Goal: Transaction & Acquisition: Purchase product/service

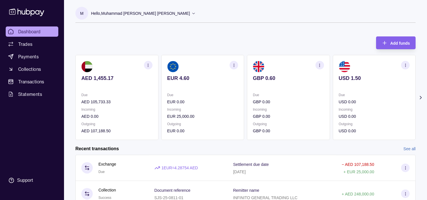
click at [148, 65] on circle "button" at bounding box center [148, 65] width 0 height 0
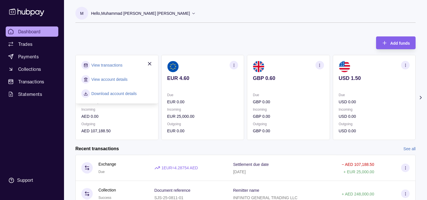
click at [118, 65] on link "View transactions" at bounding box center [106, 65] width 31 height 6
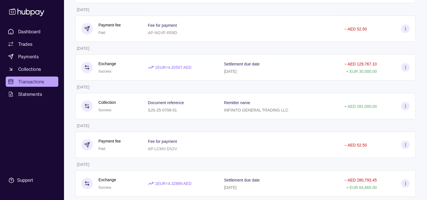
scroll to position [285, 0]
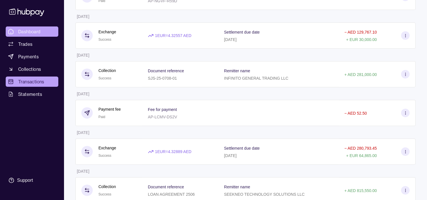
click at [36, 30] on span "Dashboard" at bounding box center [29, 31] width 22 height 7
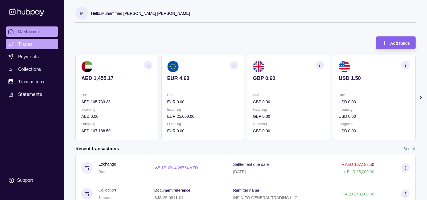
click at [36, 41] on link "Trades" at bounding box center [32, 44] width 53 height 10
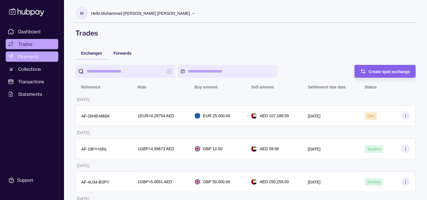
click at [32, 56] on span "Payments" at bounding box center [28, 56] width 21 height 7
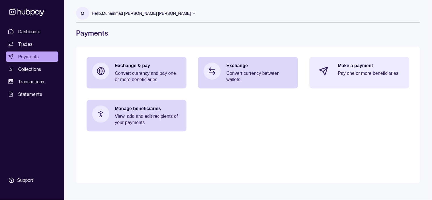
click at [334, 64] on div "Make a payment Pay one or more beneficiaries" at bounding box center [360, 71] width 100 height 28
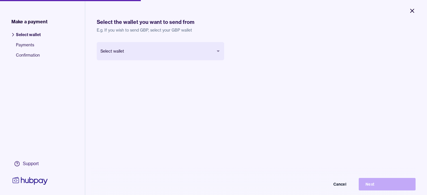
click at [412, 10] on icon "Close" at bounding box center [412, 10] width 7 height 7
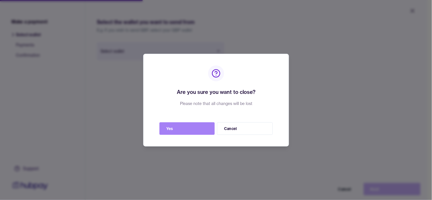
click at [202, 131] on button "Yes" at bounding box center [186, 128] width 55 height 13
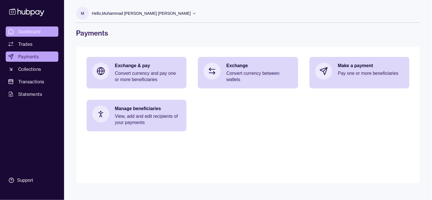
click at [34, 30] on span "Dashboard" at bounding box center [29, 31] width 22 height 7
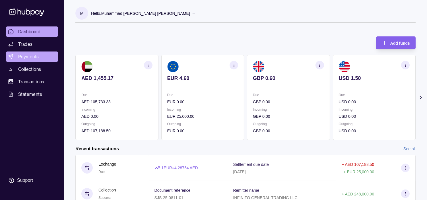
click at [26, 54] on span "Payments" at bounding box center [28, 56] width 21 height 7
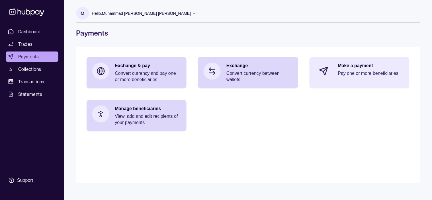
click at [350, 73] on p "Pay one or more beneficiaries" at bounding box center [371, 73] width 66 height 6
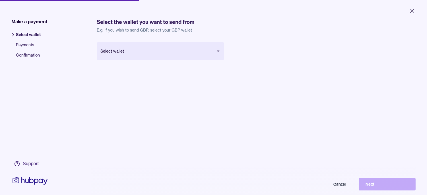
click at [164, 51] on body "Close Make a payment Select wallet Payments Confirmation Support Select the wal…" at bounding box center [213, 97] width 427 height 195
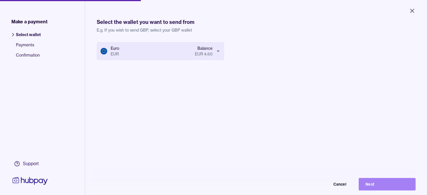
click at [388, 189] on button "Next" at bounding box center [387, 184] width 57 height 13
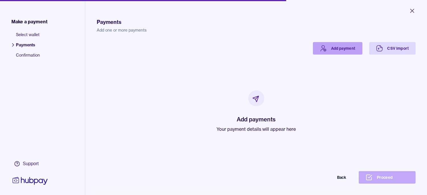
click at [335, 50] on link "Add payment" at bounding box center [338, 48] width 50 height 13
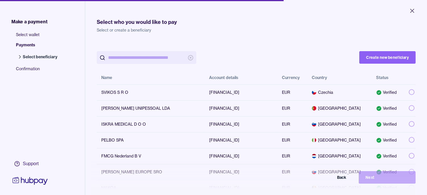
click at [137, 58] on input "search" at bounding box center [146, 57] width 77 height 13
paste input "**********"
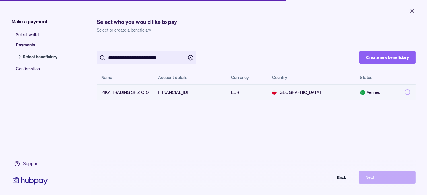
type input "**********"
click at [405, 92] on button "button" at bounding box center [408, 92] width 6 height 6
click at [399, 180] on button "Next" at bounding box center [387, 177] width 57 height 13
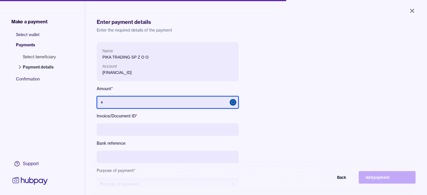
click at [161, 101] on input "text" at bounding box center [168, 102] width 142 height 13
type input "******"
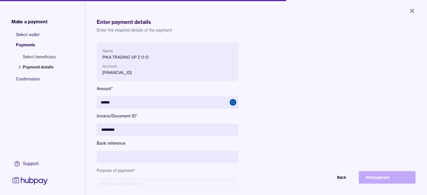
type input "********"
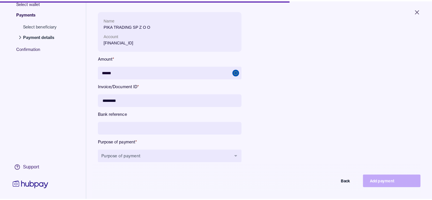
scroll to position [63, 0]
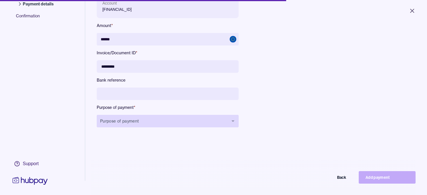
click at [150, 120] on button "Purpose of payment" at bounding box center [168, 121] width 142 height 13
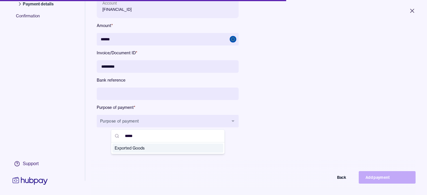
type input "*****"
click at [144, 148] on span "Exported Goods" at bounding box center [165, 149] width 100 height 6
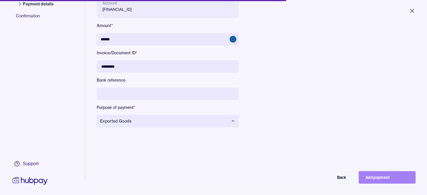
click at [379, 184] on button "Add payment" at bounding box center [387, 177] width 57 height 13
type input "*****"
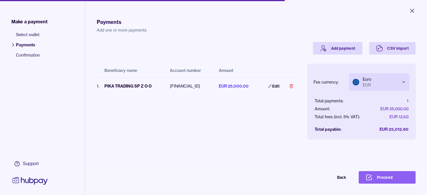
click at [391, 76] on body "Close Make a payment Select wallet Payments Confirmation Support Payments Add o…" at bounding box center [213, 97] width 427 height 195
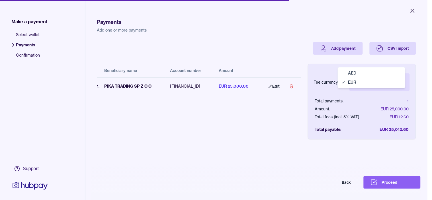
select select "***"
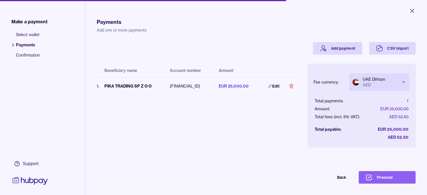
click at [238, 116] on div "Beneficiary name Account number Amount 1 . PIKA TRADING SP Z O O [FINANCIAL_ID]…" at bounding box center [199, 97] width 204 height 84
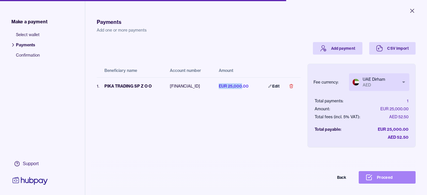
click at [390, 184] on button "Proceed" at bounding box center [387, 177] width 57 height 13
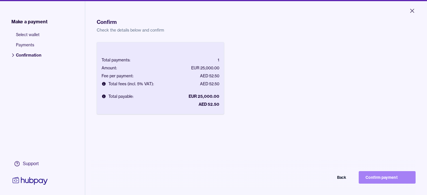
click at [399, 179] on button "Confirm payment" at bounding box center [387, 177] width 57 height 13
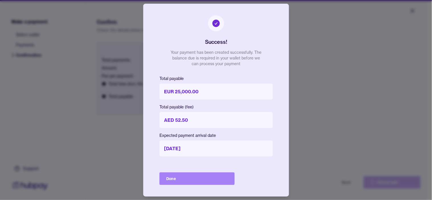
click at [208, 175] on button "Done" at bounding box center [196, 179] width 75 height 13
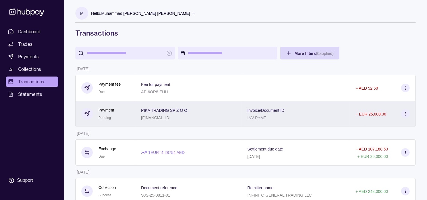
click at [156, 112] on p "PIKA TRADING SP Z O O" at bounding box center [164, 110] width 46 height 5
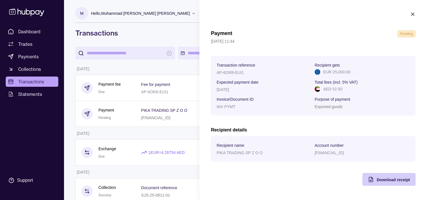
click at [389, 177] on div "Download receipt" at bounding box center [393, 179] width 33 height 7
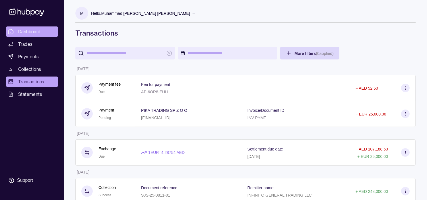
click at [46, 28] on link "Dashboard" at bounding box center [32, 31] width 53 height 10
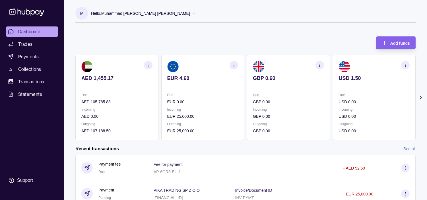
click at [165, 11] on p "Hello, Muhammad [PERSON_NAME] [PERSON_NAME]" at bounding box center [140, 13] width 99 height 6
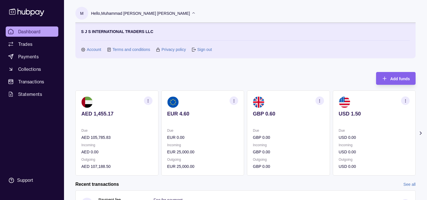
click at [204, 50] on link "Sign out" at bounding box center [204, 49] width 15 height 6
